Goal: Navigation & Orientation: Find specific page/section

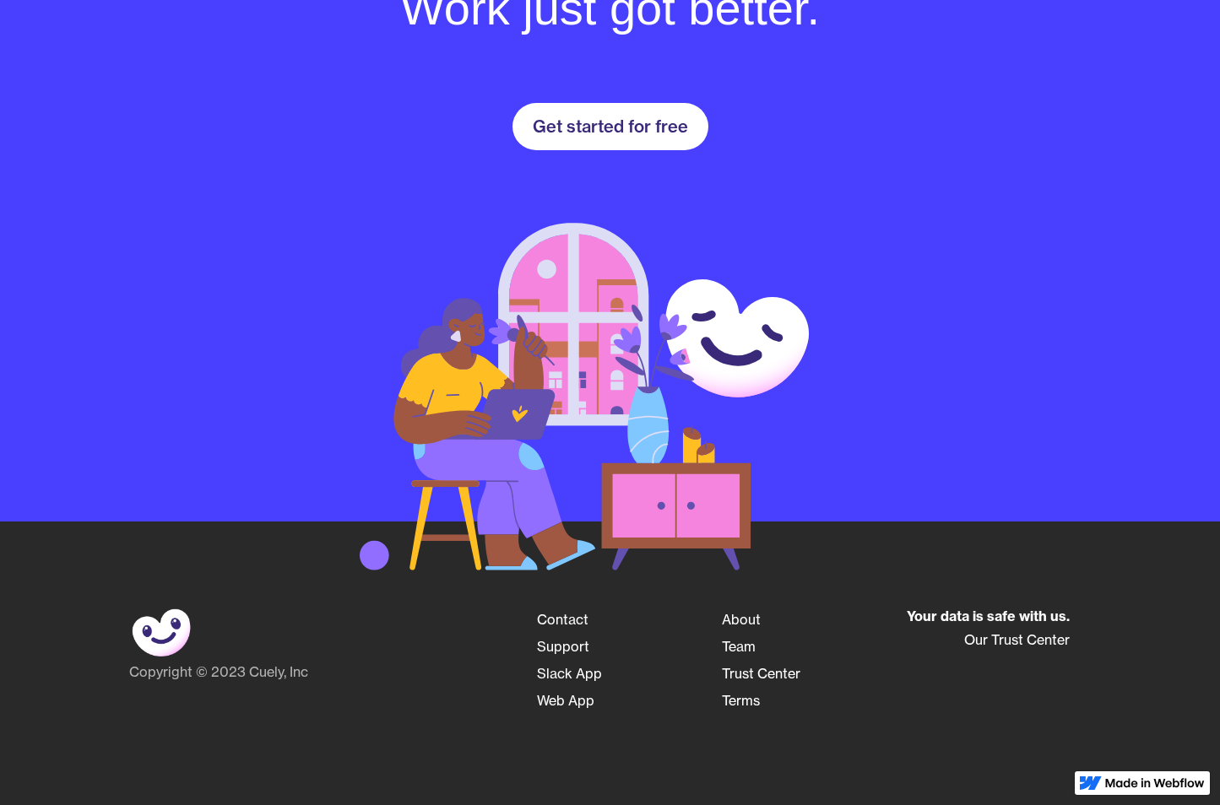
scroll to position [2498, 0]
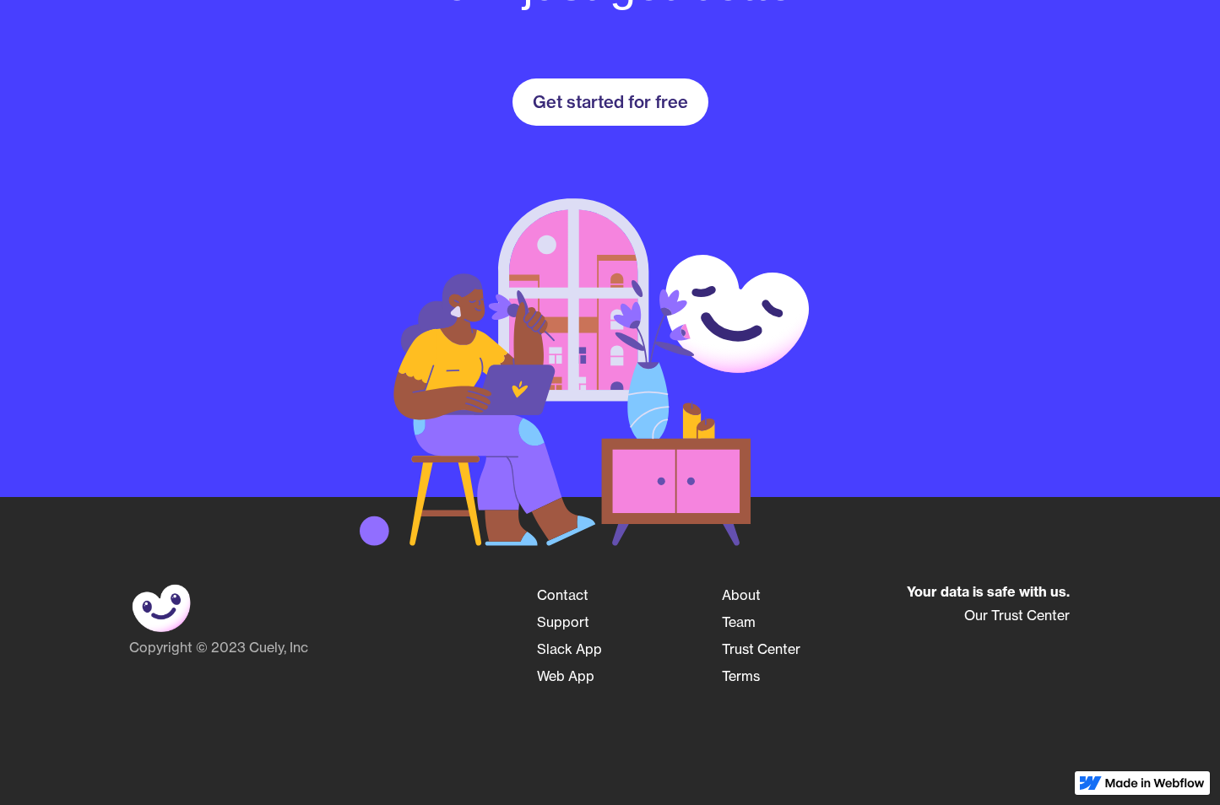
click at [741, 618] on link "Team" at bounding box center [739, 622] width 34 height 27
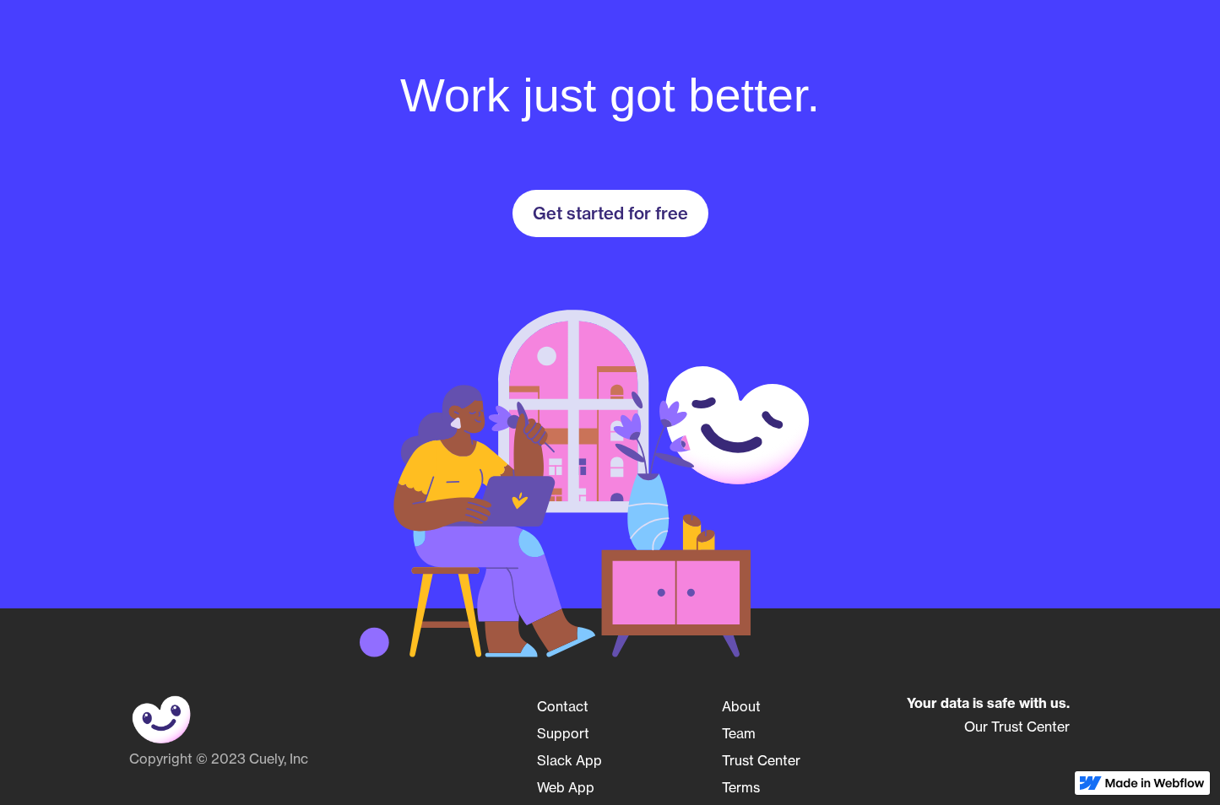
scroll to position [2498, 0]
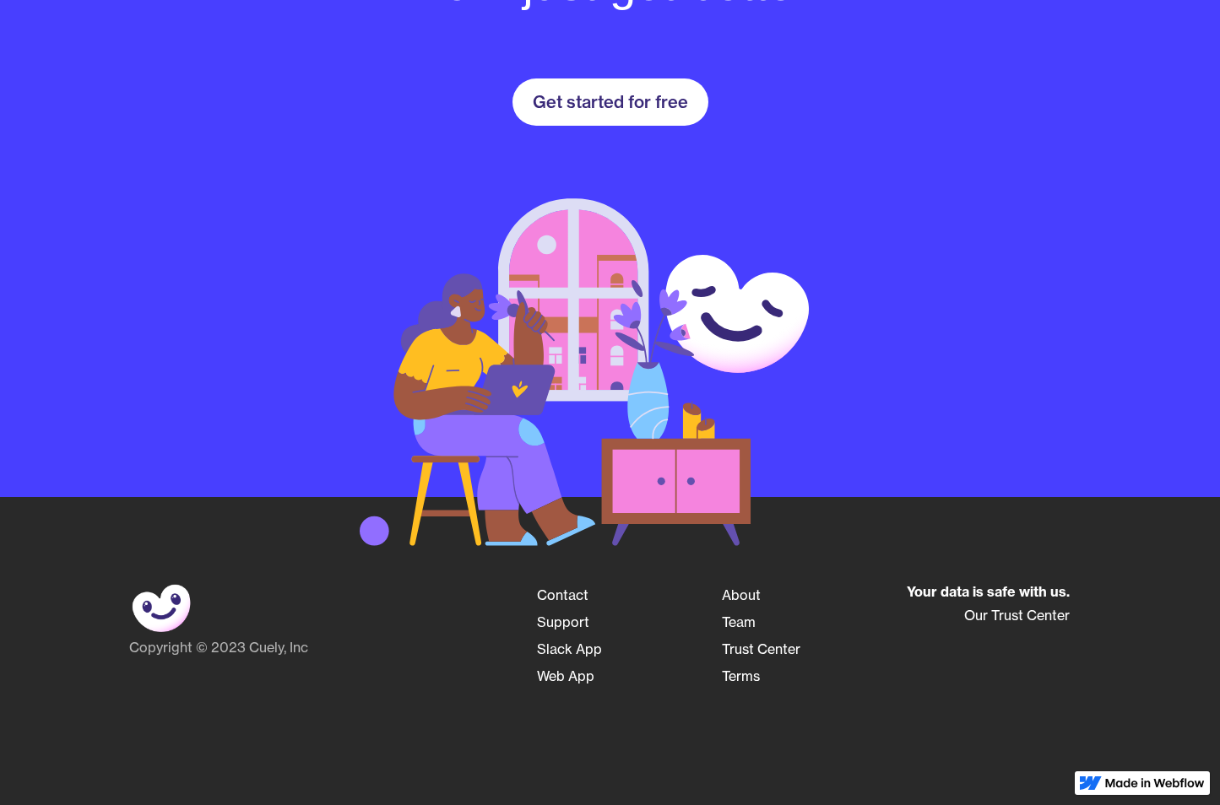
click at [750, 622] on link "Team" at bounding box center [739, 622] width 34 height 27
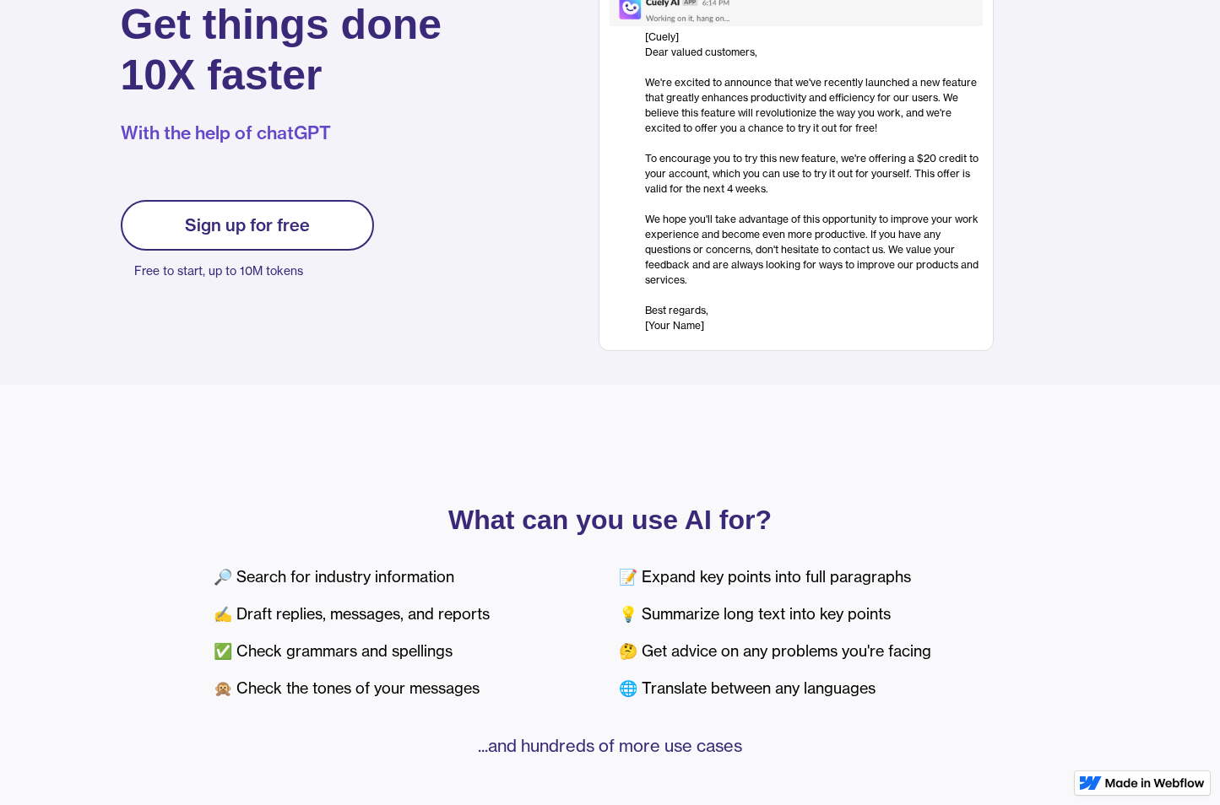
scroll to position [0, 0]
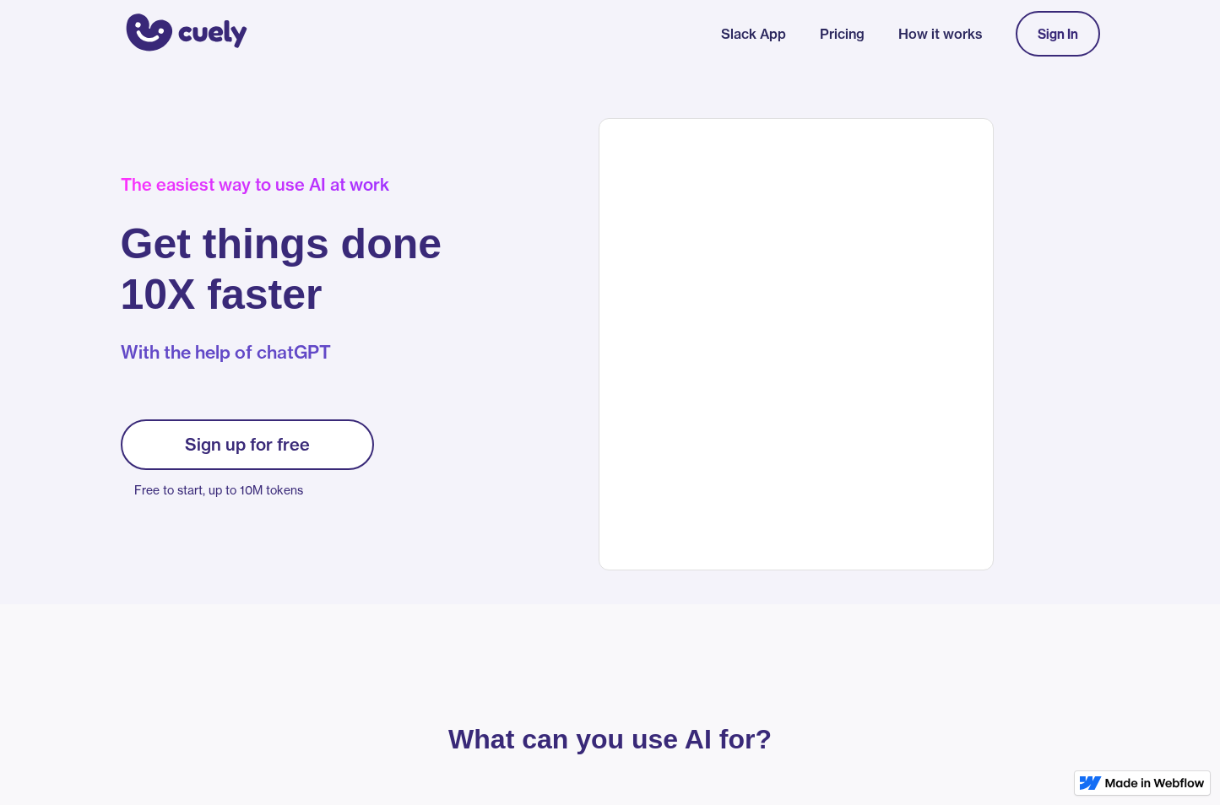
scroll to position [2498, 0]
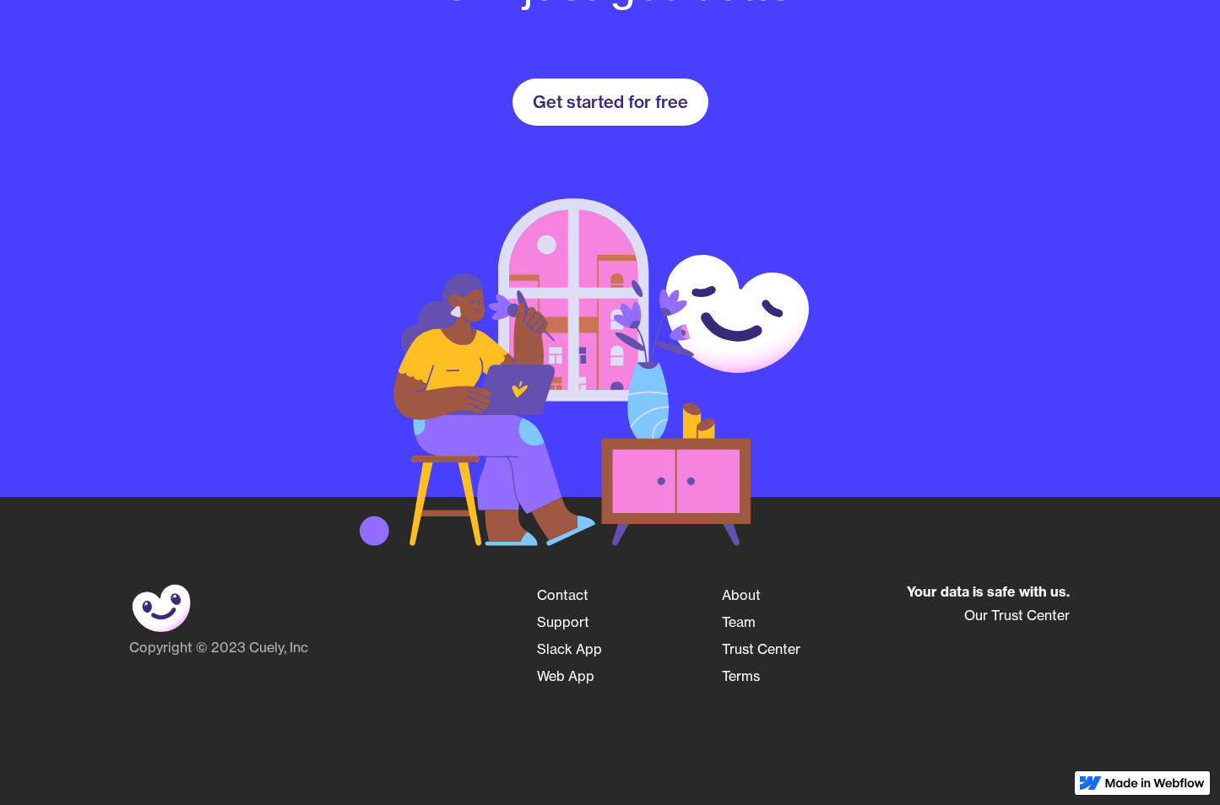
click at [749, 619] on link "Team" at bounding box center [739, 622] width 34 height 27
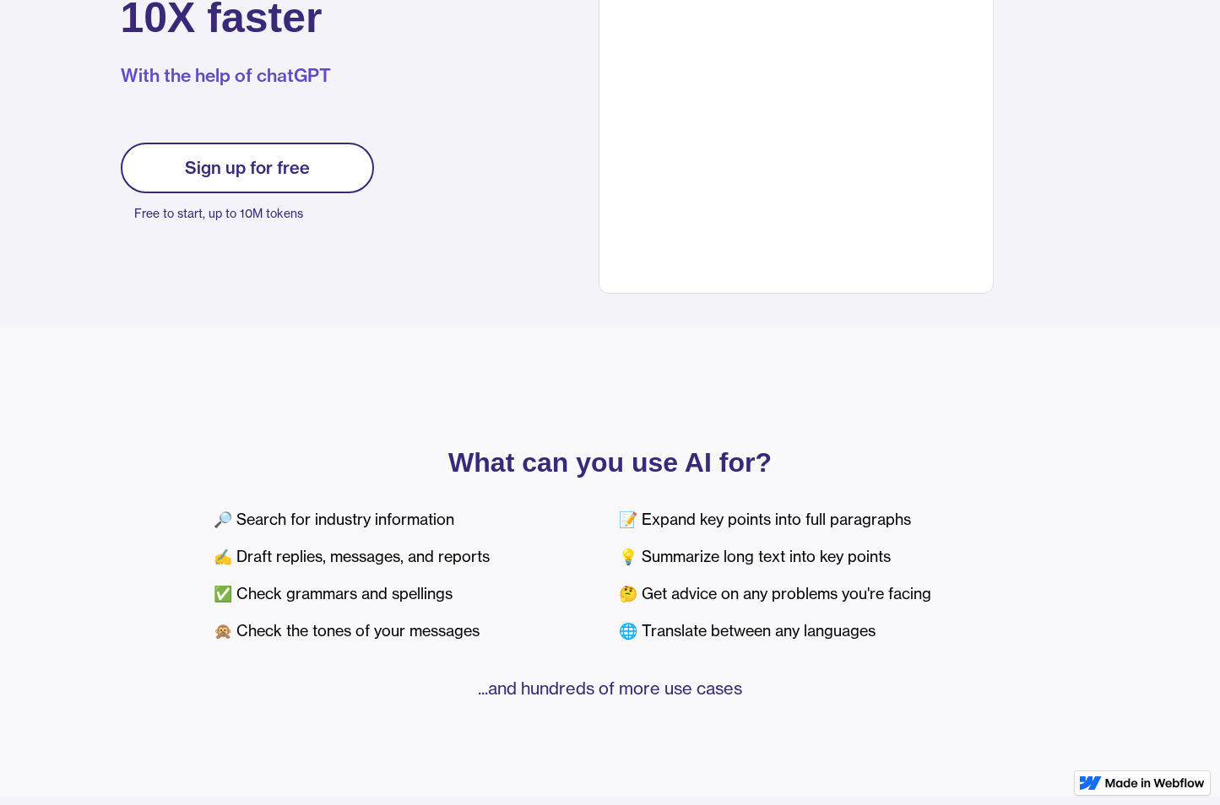
scroll to position [338, 0]
